Goal: Task Accomplishment & Management: Manage account settings

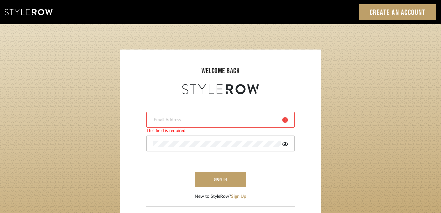
click at [213, 120] on input "email" at bounding box center [215, 120] width 124 height 6
type input "[EMAIL_ADDRESS][DOMAIN_NAME]"
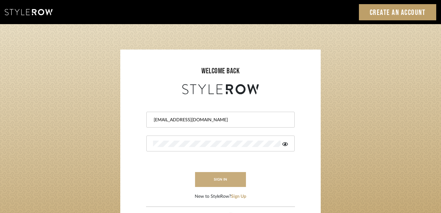
click at [225, 179] on button "sign in" at bounding box center [220, 179] width 51 height 15
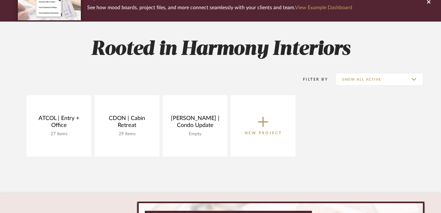
scroll to position [70, 0]
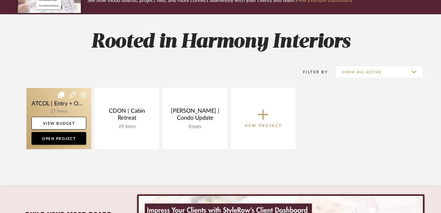
click at [53, 101] on link at bounding box center [58, 118] width 65 height 61
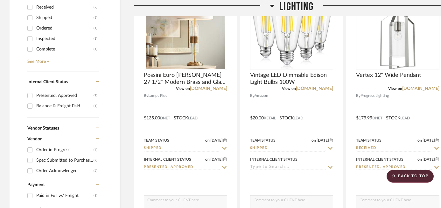
scroll to position [290, 0]
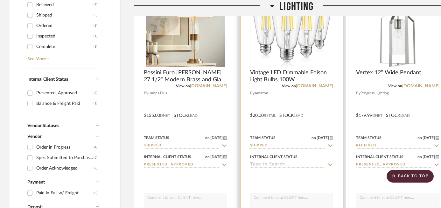
click at [330, 147] on icon at bounding box center [330, 145] width 6 height 5
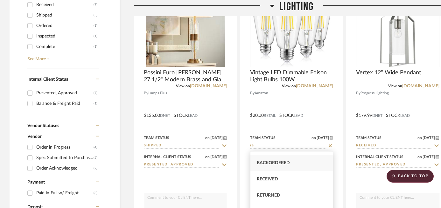
scroll to position [30, 0]
type input "re"
click at [277, 178] on span "Received" at bounding box center [267, 179] width 21 height 4
type input "8/25/2025"
type input "Received"
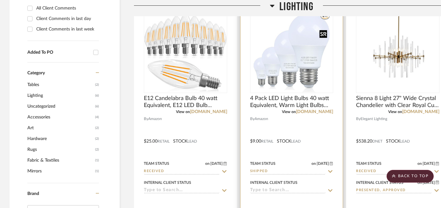
scroll to position [547, 0]
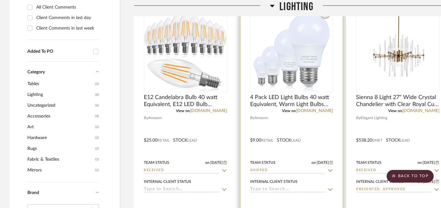
click at [330, 170] on icon at bounding box center [330, 170] width 6 height 5
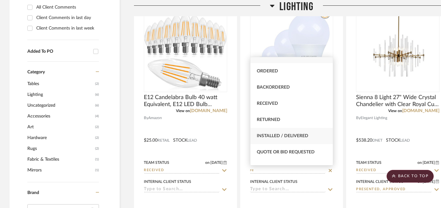
scroll to position [13, 0]
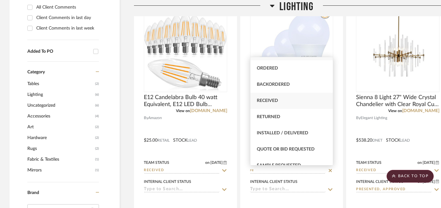
type input "re"
click at [278, 100] on div "Received" at bounding box center [291, 101] width 83 height 16
type input "8/25/2025"
type input "Received"
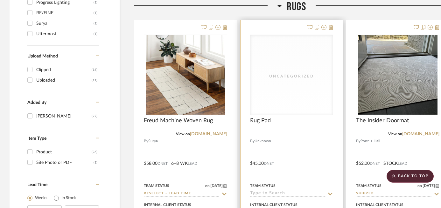
scroll to position [895, 0]
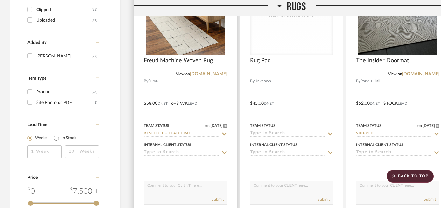
click at [224, 134] on icon at bounding box center [224, 134] width 4 height 3
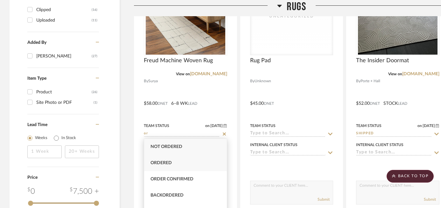
type input "or"
click at [187, 162] on div "Ordered" at bounding box center [185, 163] width 83 height 16
type input "8/25/2025"
type input "Ordered"
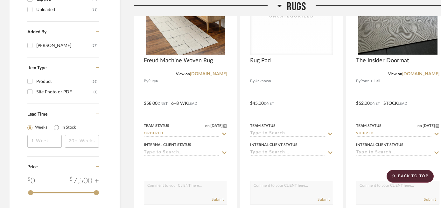
scroll to position [885, 0]
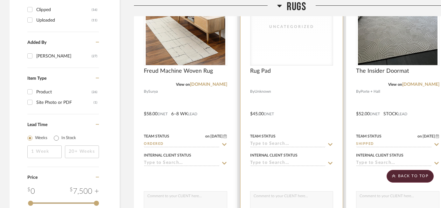
click at [331, 144] on icon at bounding box center [330, 144] width 6 height 5
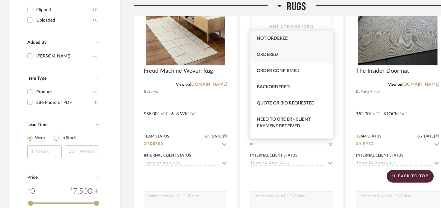
type input "or"
click at [296, 56] on div "Ordered" at bounding box center [291, 55] width 83 height 16
type input "8/25/2025"
type input "Ordered"
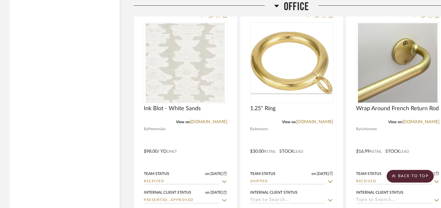
scroll to position [1770, 0]
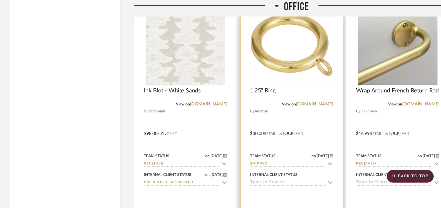
click at [330, 164] on icon at bounding box center [330, 164] width 4 height 3
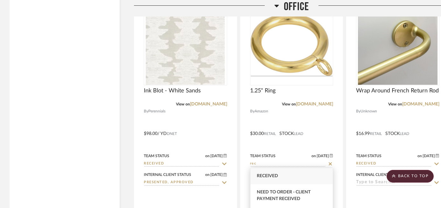
type input "rec"
click at [277, 175] on span "Received" at bounding box center [267, 176] width 21 height 4
type input "8/25/2025"
type input "Received"
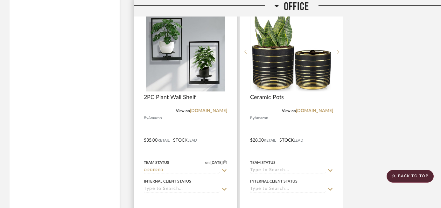
scroll to position [2051, 0]
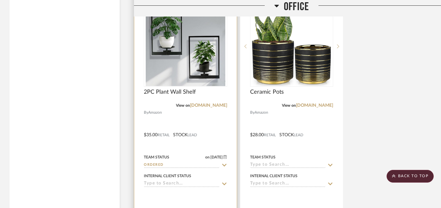
click at [223, 164] on icon at bounding box center [224, 165] width 6 height 5
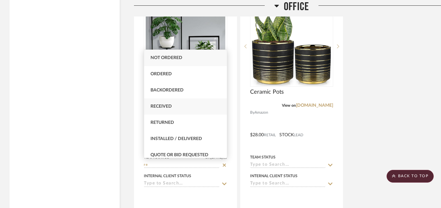
type input "re"
click at [180, 107] on div "Received" at bounding box center [185, 107] width 83 height 16
type input "8/25/2025"
type input "Received"
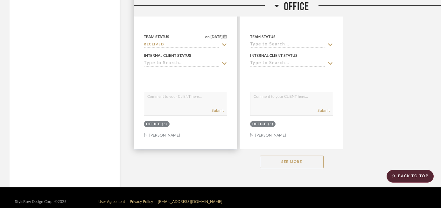
scroll to position [2177, 0]
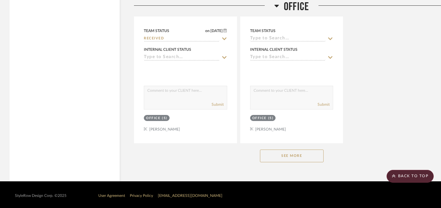
click at [283, 156] on button "See More" at bounding box center [292, 156] width 64 height 13
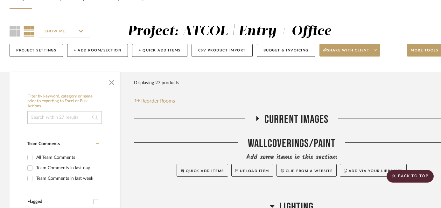
scroll to position [0, 0]
